Goal: Navigation & Orientation: Understand site structure

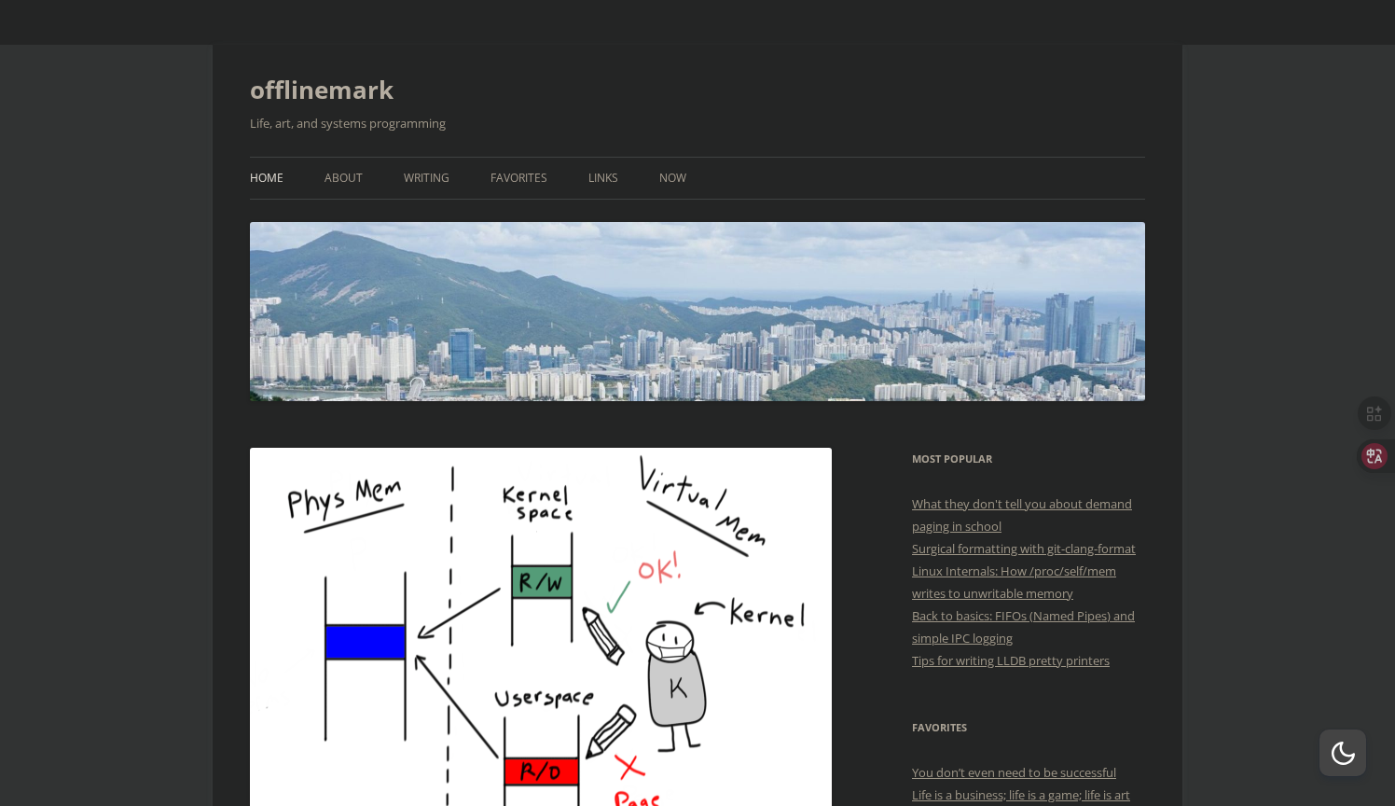
click at [268, 183] on link "Home" at bounding box center [267, 178] width 34 height 41
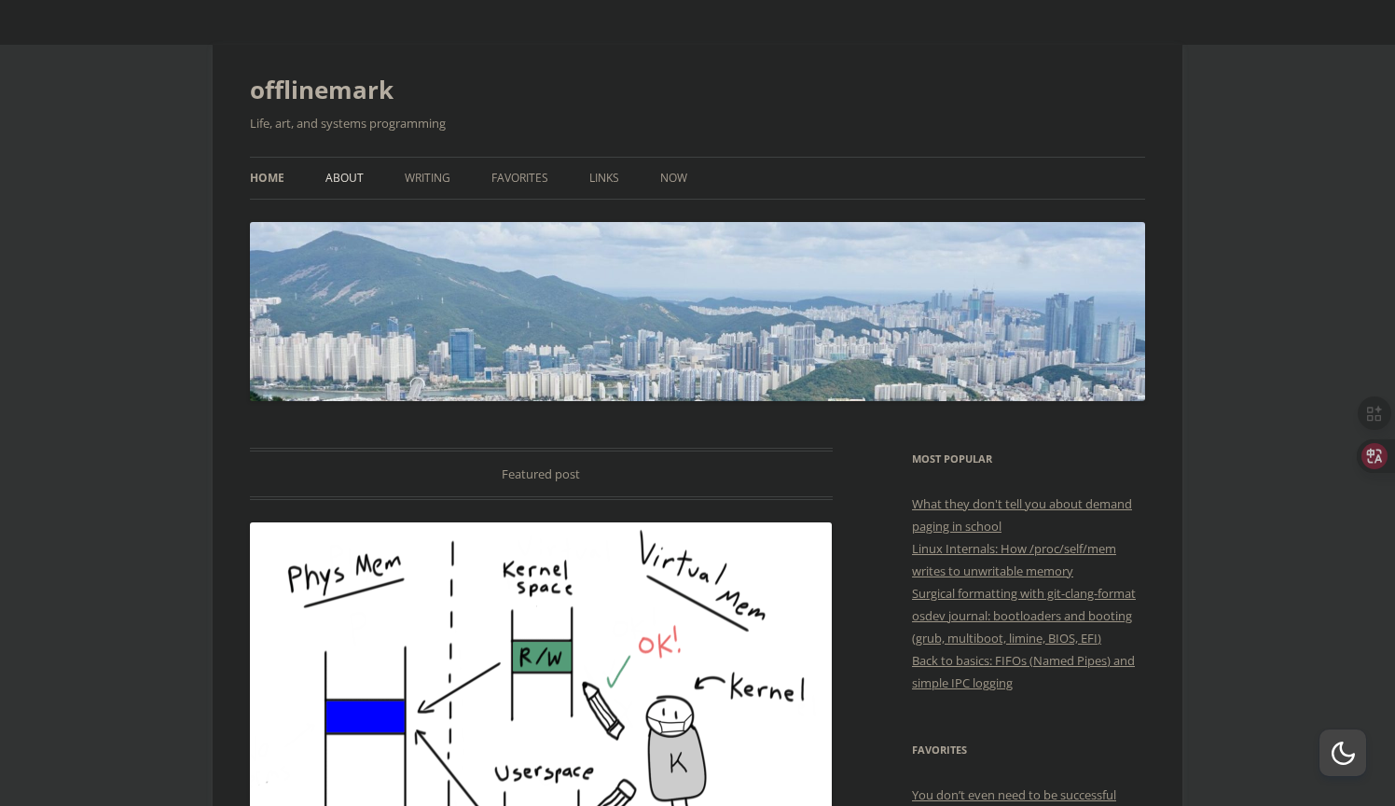
click at [352, 177] on link "About" at bounding box center [345, 178] width 38 height 41
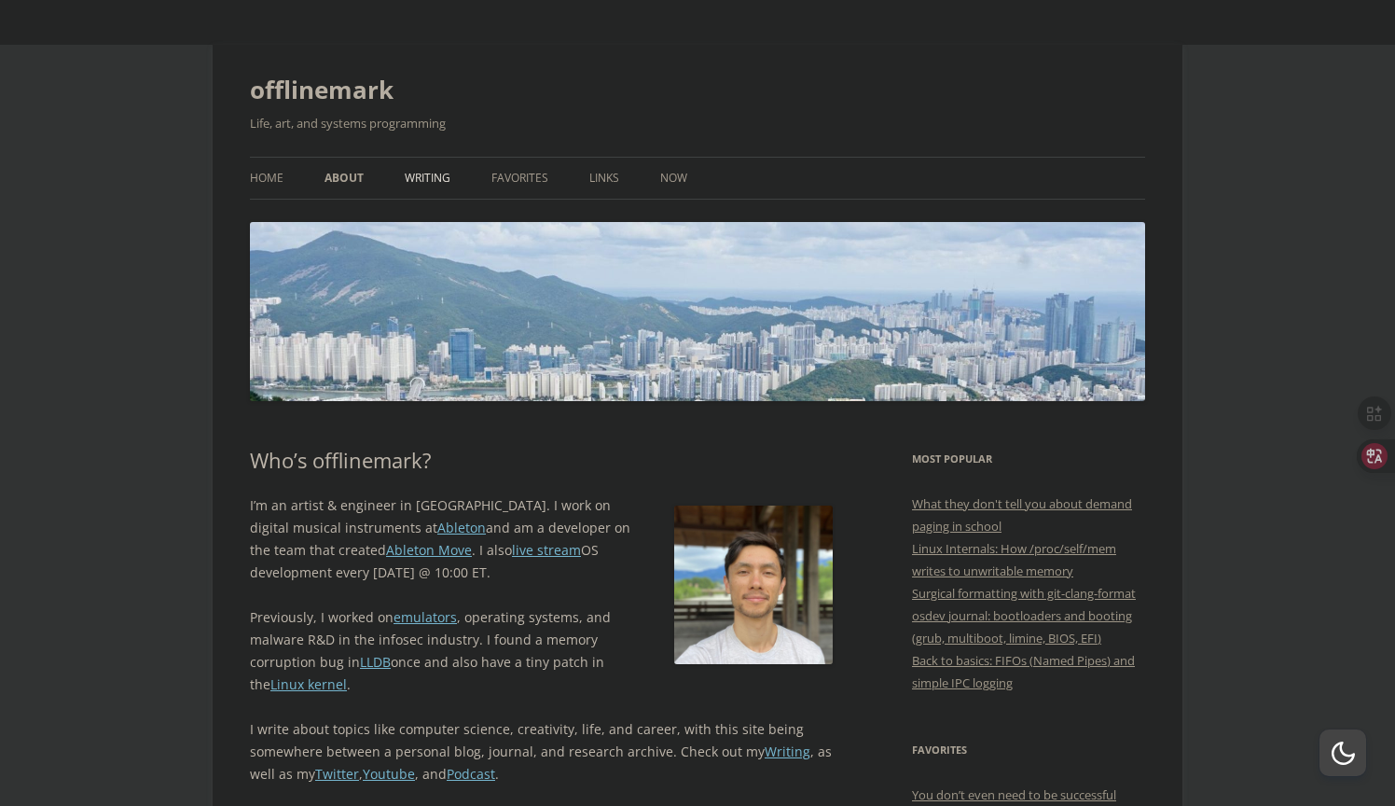
click at [428, 181] on link "Writing" at bounding box center [428, 178] width 46 height 41
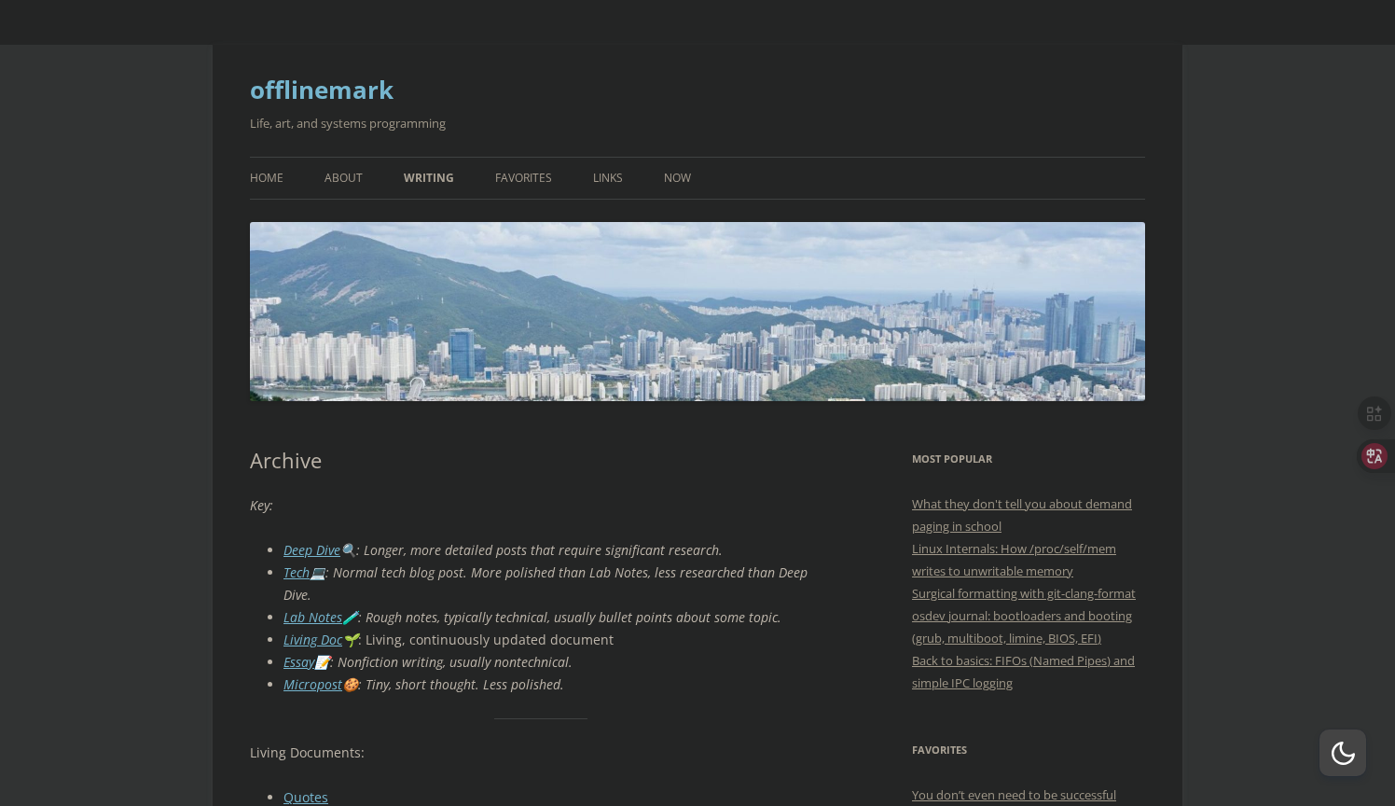
click at [305, 98] on link "offlinemark" at bounding box center [322, 89] width 144 height 45
